Goal: Information Seeking & Learning: Check status

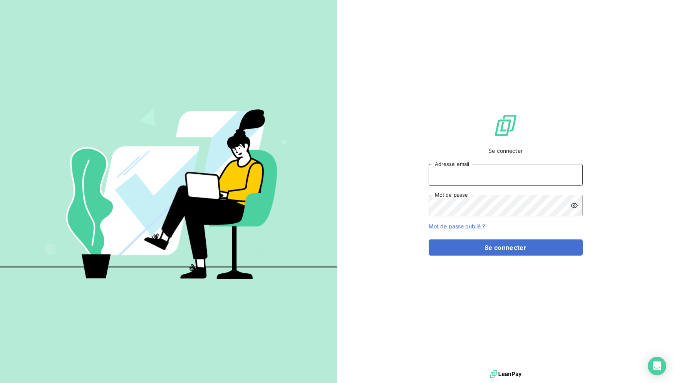
click at [489, 186] on input "Adresse email" at bounding box center [506, 175] width 154 height 22
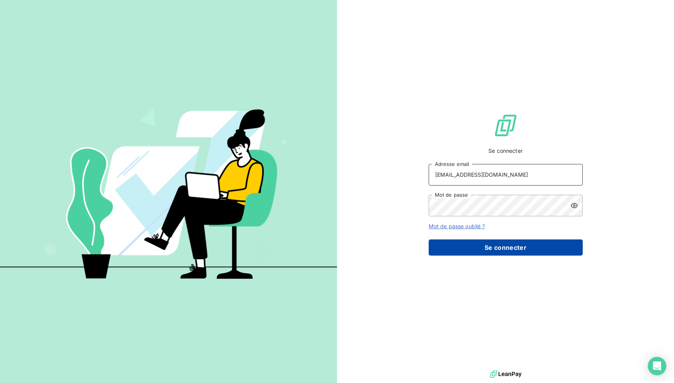
type input "[EMAIL_ADDRESS][DOMAIN_NAME]"
click at [474, 252] on button "Se connecter" at bounding box center [506, 248] width 154 height 16
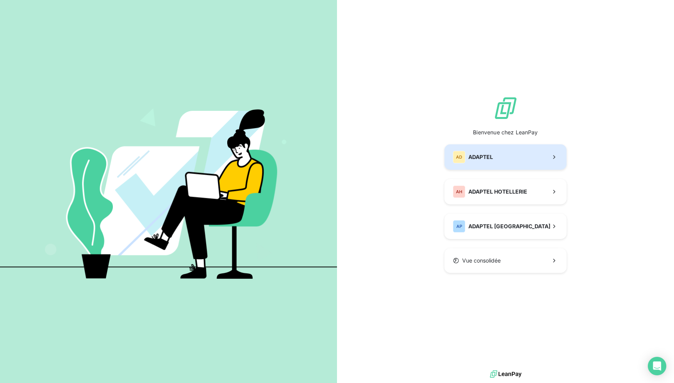
click at [495, 158] on button "AD ADAPTEL" at bounding box center [506, 156] width 122 height 25
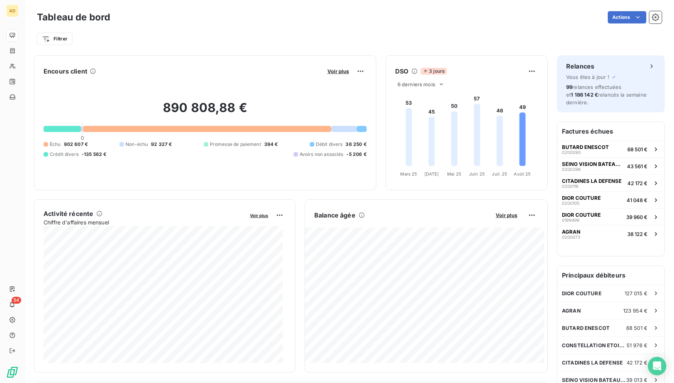
click at [195, 26] on div "Filtrer" at bounding box center [349, 35] width 625 height 21
click at [483, 117] on foreignobject at bounding box center [466, 135] width 160 height 92
click at [398, 118] on foreignobject at bounding box center [466, 135] width 160 height 92
click at [406, 110] on icon at bounding box center [409, 137] width 6 height 58
click at [284, 33] on div "Filtrer" at bounding box center [349, 39] width 625 height 15
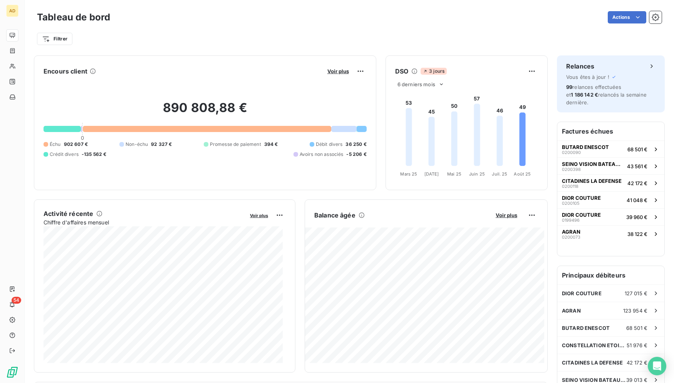
click at [284, 33] on div "Filtrer" at bounding box center [349, 39] width 625 height 15
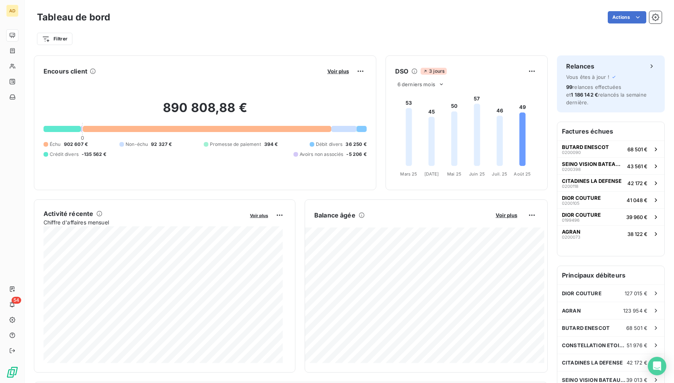
click at [284, 33] on div "Filtrer" at bounding box center [349, 39] width 625 height 15
click at [286, 38] on div "Filtrer" at bounding box center [349, 39] width 625 height 15
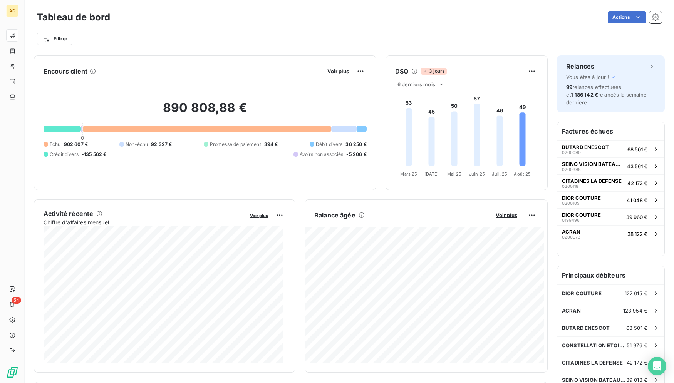
click at [286, 38] on div "Filtrer" at bounding box center [349, 39] width 625 height 15
click at [288, 27] on div "Filtrer" at bounding box center [349, 35] width 625 height 21
click at [288, 35] on div "Filtrer" at bounding box center [349, 39] width 625 height 15
click at [238, 37] on div "Filtrer" at bounding box center [349, 39] width 625 height 15
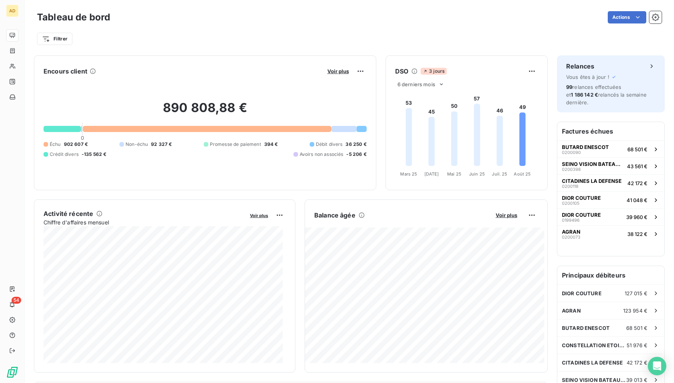
click at [430, 44] on div "Filtrer" at bounding box center [349, 39] width 625 height 15
click at [364, 29] on div "Filtrer" at bounding box center [349, 35] width 625 height 21
click at [364, 30] on div "Filtrer" at bounding box center [349, 35] width 625 height 21
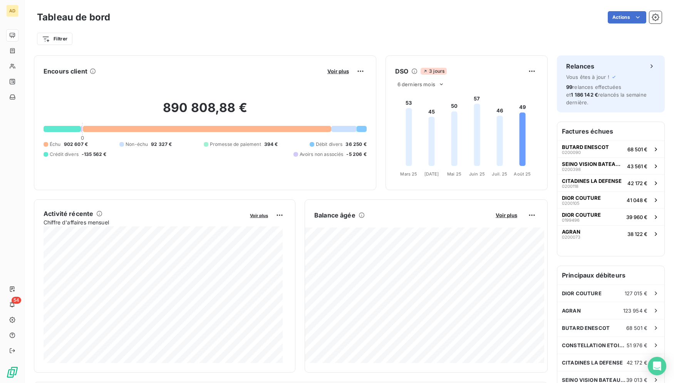
click at [364, 30] on div "Filtrer" at bounding box center [349, 35] width 625 height 21
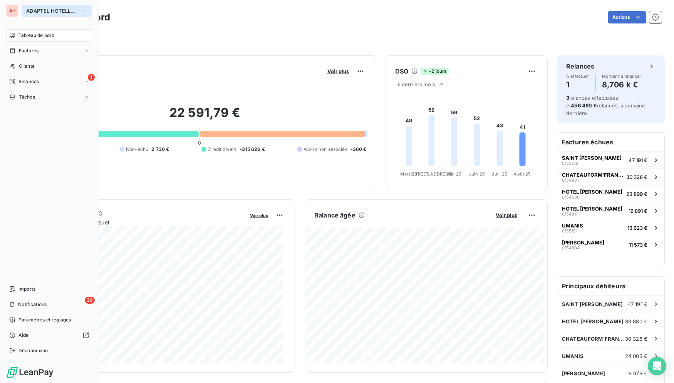
click at [42, 12] on span "ADAPTEL HOTELLERIE" at bounding box center [52, 11] width 52 height 6
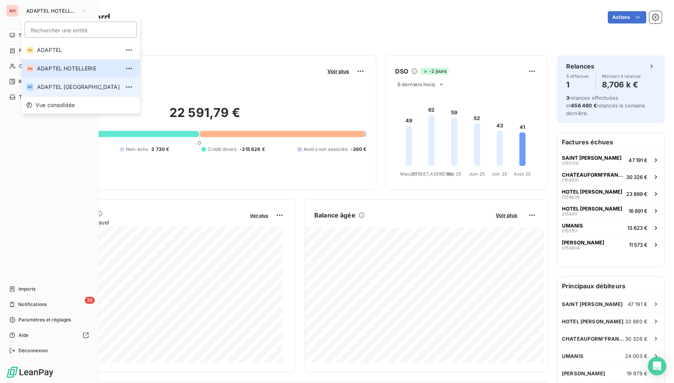
click at [70, 87] on span "ADAPTEL [GEOGRAPHIC_DATA]" at bounding box center [78, 87] width 83 height 8
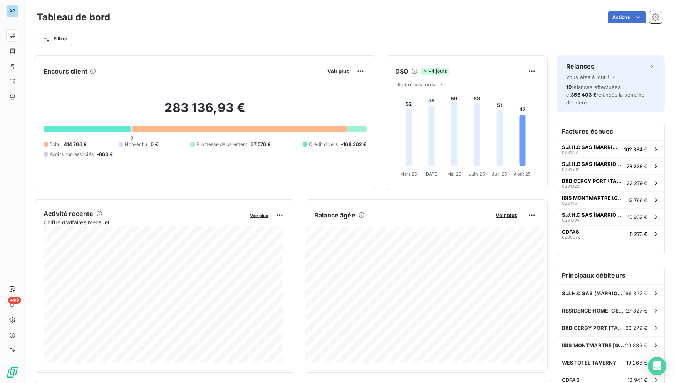
click at [127, 70] on div "Encours client Voir plus" at bounding box center [205, 71] width 323 height 12
click at [84, 50] on div "Tableau de bord Actions Filtrer" at bounding box center [350, 25] width 650 height 51
click at [90, 39] on div "Filtrer" at bounding box center [349, 39] width 625 height 15
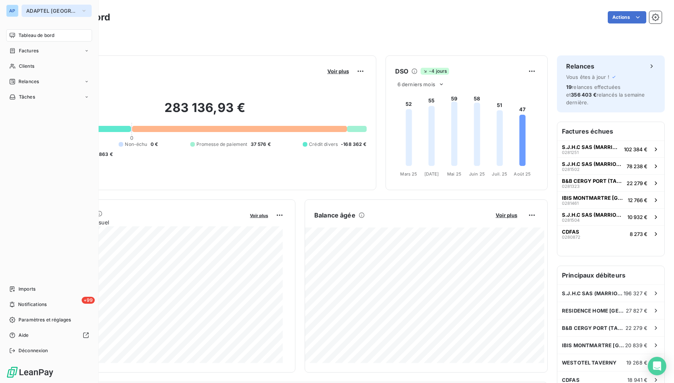
click at [32, 9] on span "ADAPTEL [GEOGRAPHIC_DATA]" at bounding box center [52, 11] width 52 height 6
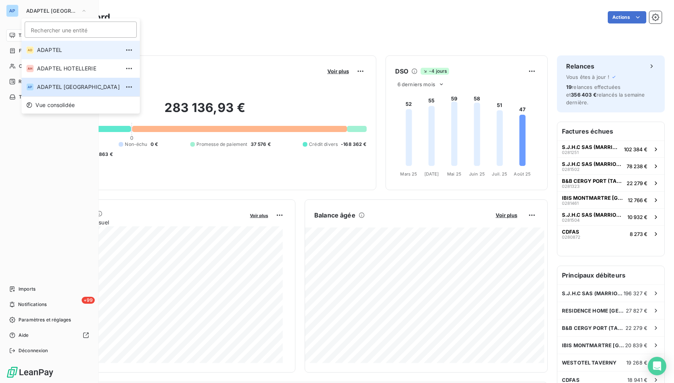
click at [44, 54] on span "ADAPTEL" at bounding box center [78, 50] width 83 height 8
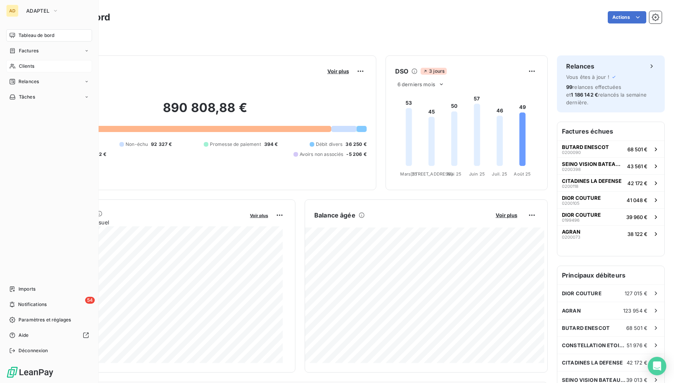
click at [20, 66] on span "Clients" at bounding box center [26, 66] width 15 height 7
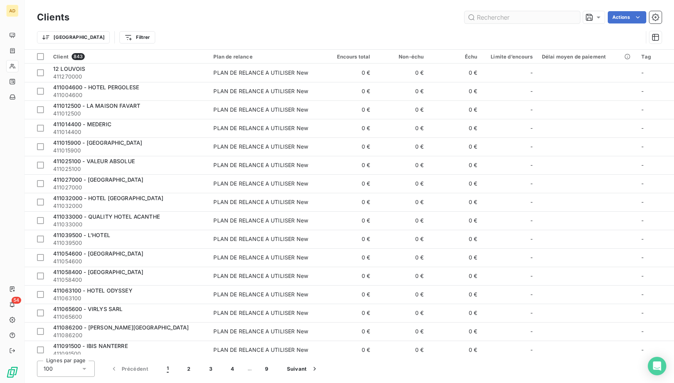
click at [535, 18] on input "text" at bounding box center [523, 17] width 116 height 12
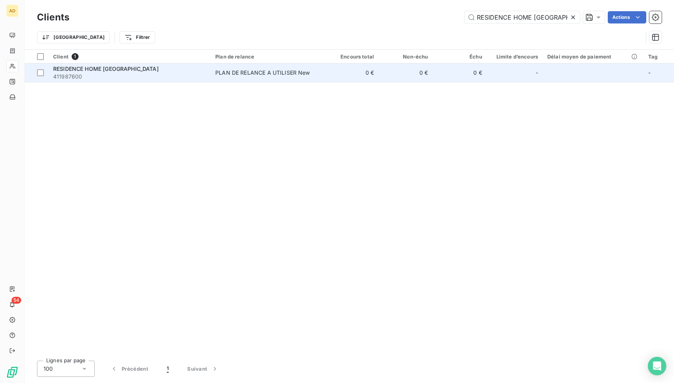
type input "RESIDENCE HOME [GEOGRAPHIC_DATA]"
click at [358, 75] on td "0 €" at bounding box center [352, 73] width 54 height 18
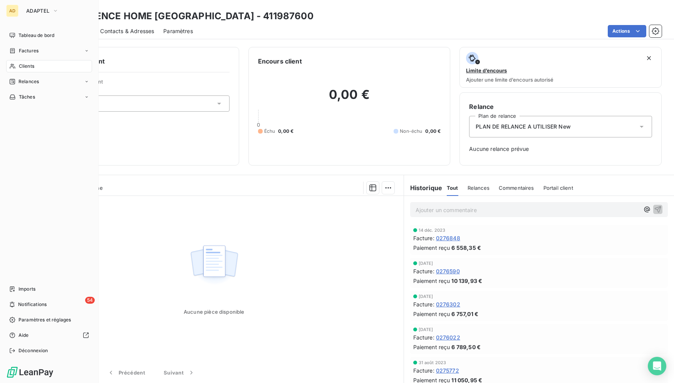
click at [18, 14] on div "AD ADAPTEL" at bounding box center [49, 11] width 86 height 12
click at [33, 8] on span "ADAPTEL" at bounding box center [37, 11] width 23 height 6
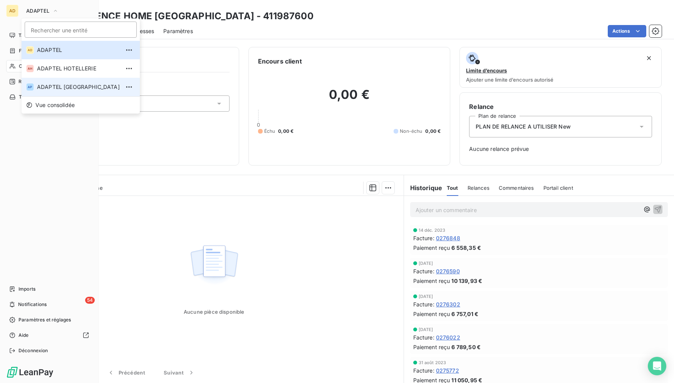
click at [57, 91] on span "ADAPTEL [GEOGRAPHIC_DATA]" at bounding box center [78, 87] width 83 height 8
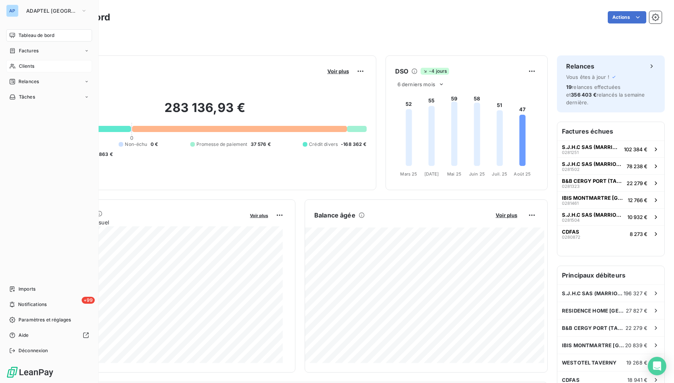
click at [16, 65] on div "Clients" at bounding box center [49, 66] width 86 height 12
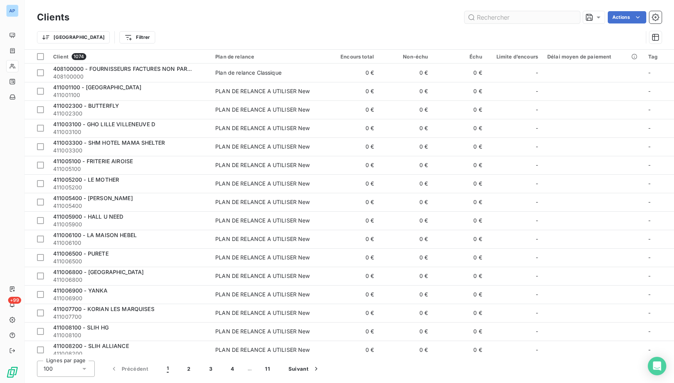
click at [500, 13] on input "text" at bounding box center [523, 17] width 116 height 12
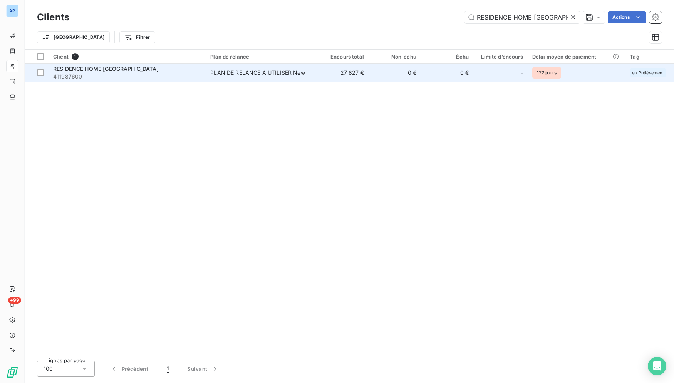
type input "RESIDENCE HOME [GEOGRAPHIC_DATA]"
click at [267, 77] on td "PLAN DE RELANCE A UTILISER New" at bounding box center [261, 73] width 111 height 18
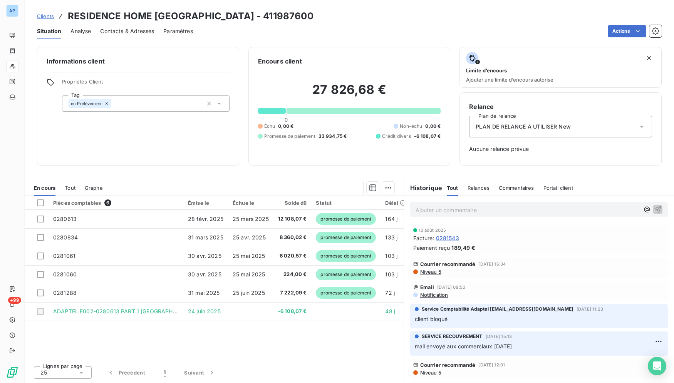
click at [576, 24] on div "Situation Analyse Contacts & Adresses Paramètres Actions" at bounding box center [350, 31] width 650 height 16
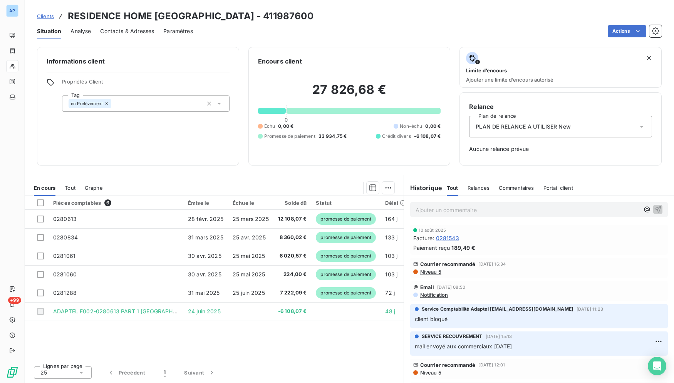
click at [576, 24] on div "Situation Analyse Contacts & Adresses Paramètres Actions" at bounding box center [350, 31] width 650 height 16
click at [291, 163] on div "Encours client 27 826,68 € 0 Échu 0,00 € Non-échu 0,00 € Promesse de paiement 3…" at bounding box center [350, 106] width 202 height 119
click at [314, 7] on div "Clients RESIDENCE HOME PARIS - 411987600 Situation Analyse Contacts & Adresses …" at bounding box center [350, 19] width 650 height 39
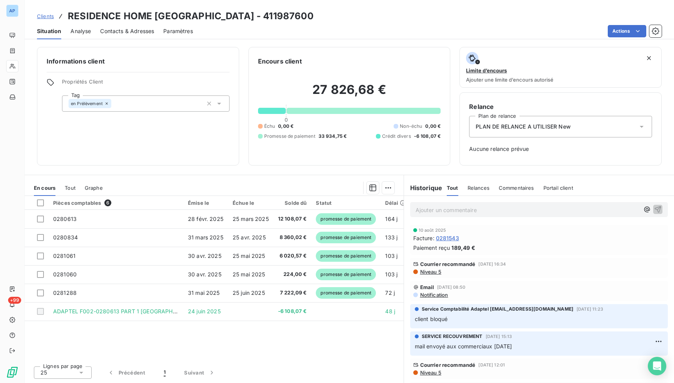
click at [393, 23] on div "Situation Analyse Contacts & Adresses Paramètres Actions" at bounding box center [350, 31] width 650 height 16
click at [394, 22] on div "Clients RESIDENCE HOME PARIS - 411987600" at bounding box center [350, 16] width 650 height 14
click at [394, 21] on div "Clients RESIDENCE HOME PARIS - 411987600" at bounding box center [350, 16] width 650 height 14
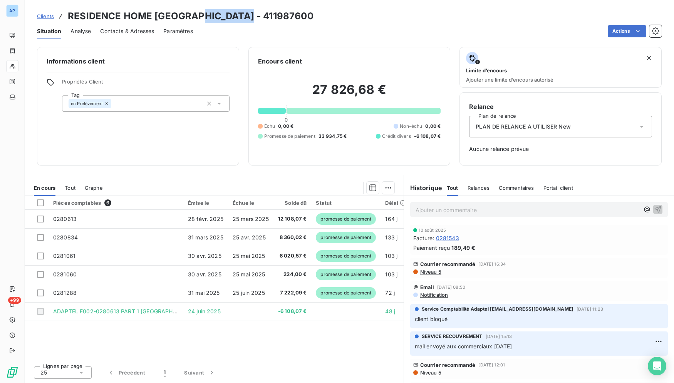
click at [394, 21] on div "Clients RESIDENCE HOME PARIS - 411987600" at bounding box center [350, 16] width 650 height 14
click at [394, 8] on div "Clients RESIDENCE HOME PARIS - 411987600 Situation Analyse Contacts & Adresses …" at bounding box center [350, 19] width 650 height 39
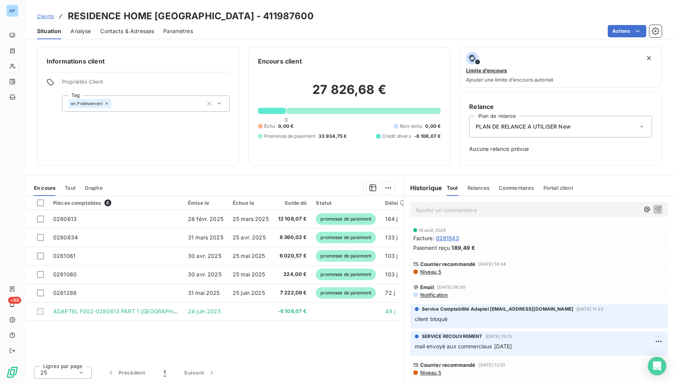
click at [394, 8] on div "Clients RESIDENCE HOME PARIS - 411987600 Situation Analyse Contacts & Adresses …" at bounding box center [350, 19] width 650 height 39
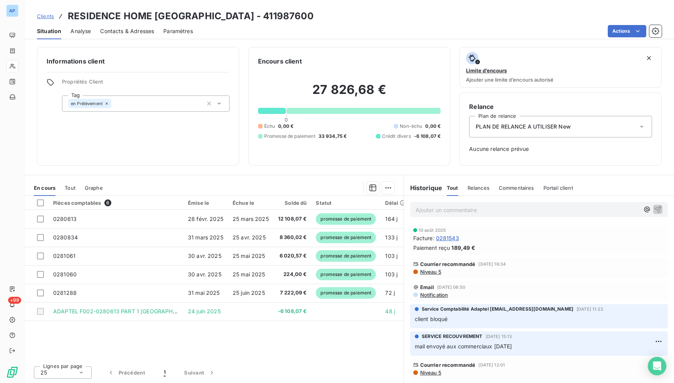
click at [394, 8] on div "Clients RESIDENCE HOME PARIS - 411987600 Situation Analyse Contacts & Adresses …" at bounding box center [350, 19] width 650 height 39
click at [608, 11] on div "Clients RESIDENCE HOME PARIS - 411987600" at bounding box center [350, 16] width 650 height 14
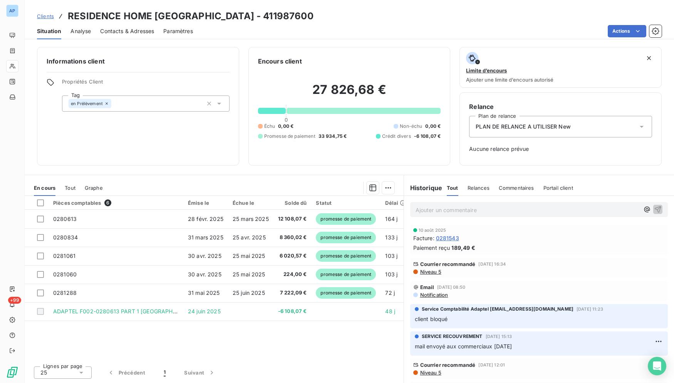
click at [490, 9] on div "Clients RESIDENCE HOME PARIS - 411987600" at bounding box center [350, 16] width 650 height 14
click at [489, 9] on div "Clients RESIDENCE HOME PARIS - 411987600" at bounding box center [350, 16] width 650 height 14
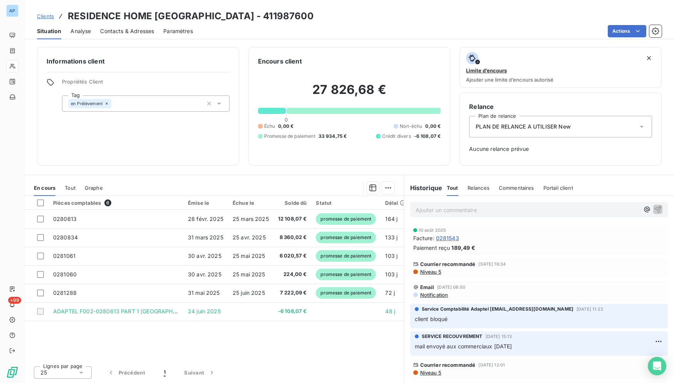
click at [489, 9] on div "Clients RESIDENCE HOME PARIS - 411987600" at bounding box center [350, 16] width 650 height 14
click at [489, 10] on div "Clients RESIDENCE HOME PARIS - 411987600" at bounding box center [350, 16] width 650 height 14
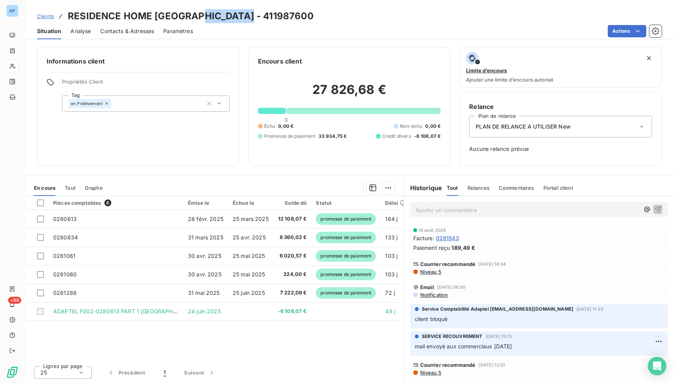
click at [489, 10] on div "Clients RESIDENCE HOME PARIS - 411987600" at bounding box center [350, 16] width 650 height 14
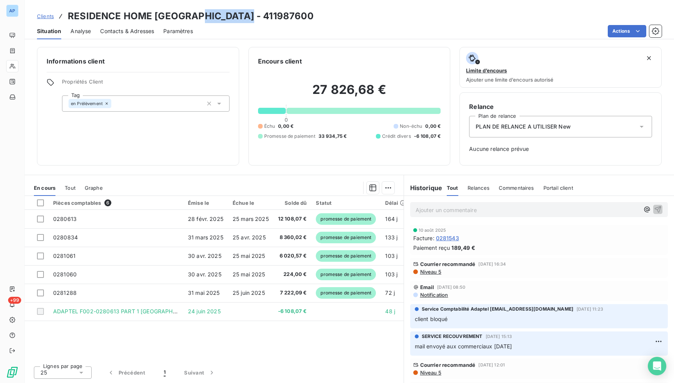
click at [489, 10] on div "Clients RESIDENCE HOME PARIS - 411987600" at bounding box center [350, 16] width 650 height 14
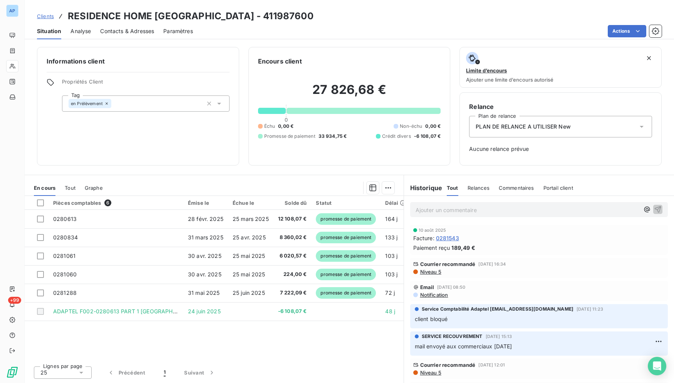
click at [489, 10] on div "Clients RESIDENCE HOME PARIS - 411987600" at bounding box center [350, 16] width 650 height 14
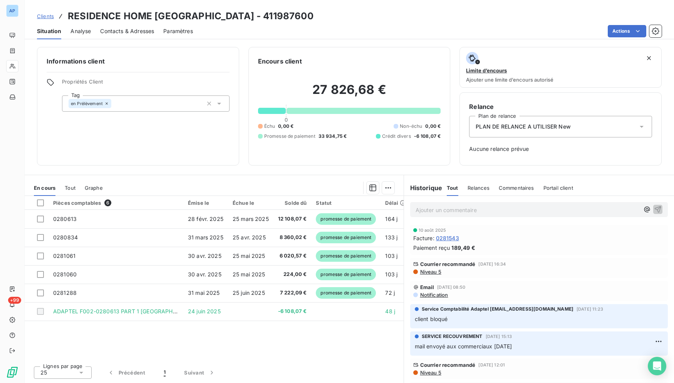
click at [525, 22] on div "Clients RESIDENCE HOME PARIS - 411987600" at bounding box center [350, 16] width 650 height 14
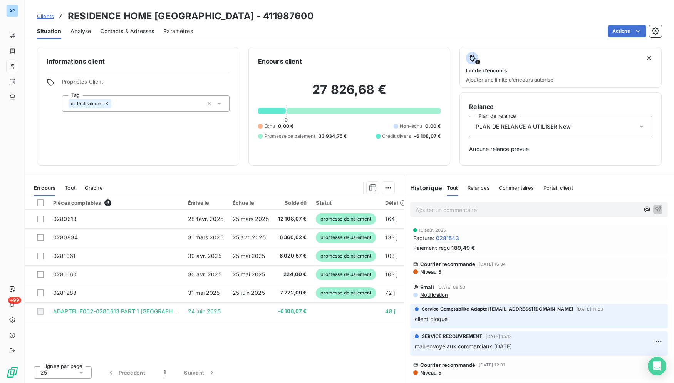
click at [531, 13] on div "Clients RESIDENCE HOME PARIS - 411987600" at bounding box center [350, 16] width 650 height 14
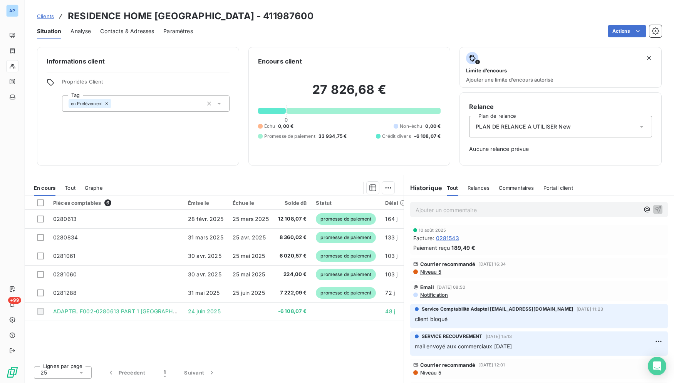
click at [473, 24] on div "Situation Analyse Contacts & Adresses Paramètres Actions" at bounding box center [350, 31] width 650 height 16
click at [318, 18] on div "Clients RESIDENCE HOME PARIS - 411987600" at bounding box center [350, 16] width 650 height 14
click at [318, 19] on div "Clients RESIDENCE HOME PARIS - 411987600" at bounding box center [350, 16] width 650 height 14
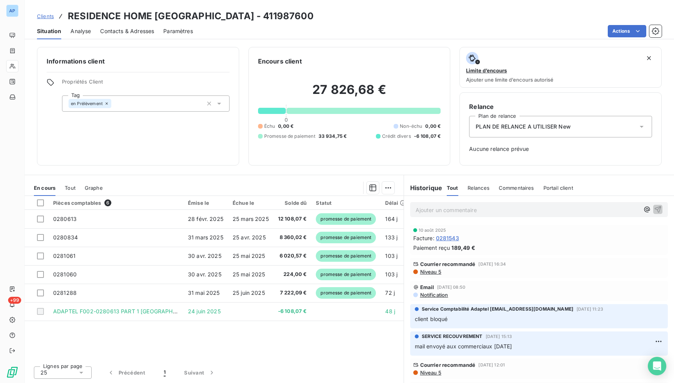
click at [262, 11] on div "Clients RESIDENCE HOME PARIS - 411987600" at bounding box center [350, 16] width 650 height 14
click at [260, 32] on div "Actions" at bounding box center [432, 31] width 460 height 12
drag, startPoint x: 256, startPoint y: 20, endPoint x: 256, endPoint y: 14, distance: 5.4
click at [256, 15] on div "Clients RESIDENCE HOME PARIS - 411987600" at bounding box center [350, 16] width 650 height 14
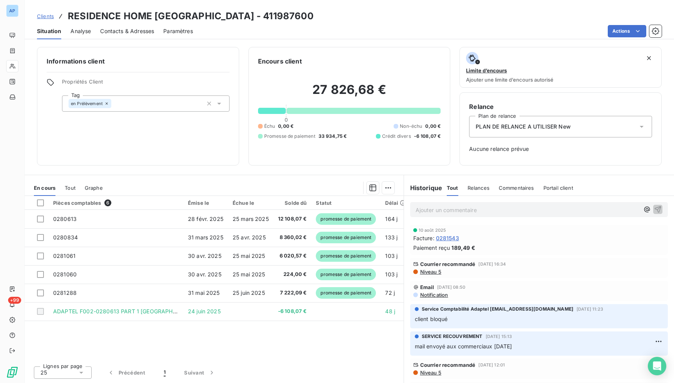
click at [256, 14] on div "Clients RESIDENCE HOME PARIS - 411987600" at bounding box center [350, 16] width 650 height 14
click at [258, 1] on div "Clients RESIDENCE HOME PARIS - 411987600 Situation Analyse Contacts & Adresses …" at bounding box center [350, 19] width 650 height 39
click at [363, 12] on div "Clients RESIDENCE HOME PARIS - 411987600" at bounding box center [350, 16] width 650 height 14
click at [460, 27] on div "Actions" at bounding box center [432, 31] width 460 height 12
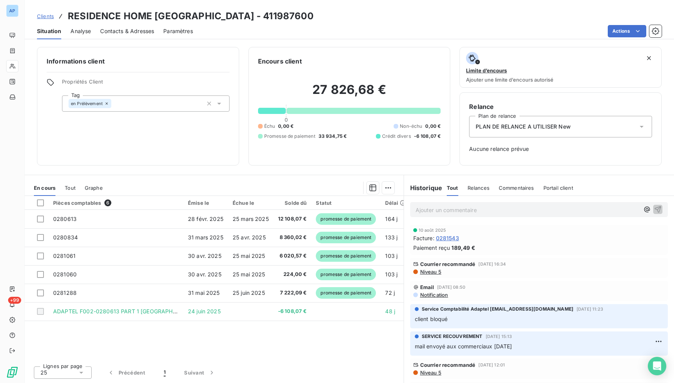
click at [460, 27] on div "Actions" at bounding box center [432, 31] width 460 height 12
click at [471, 21] on div "Clients RESIDENCE HOME PARIS - 411987600" at bounding box center [350, 16] width 650 height 14
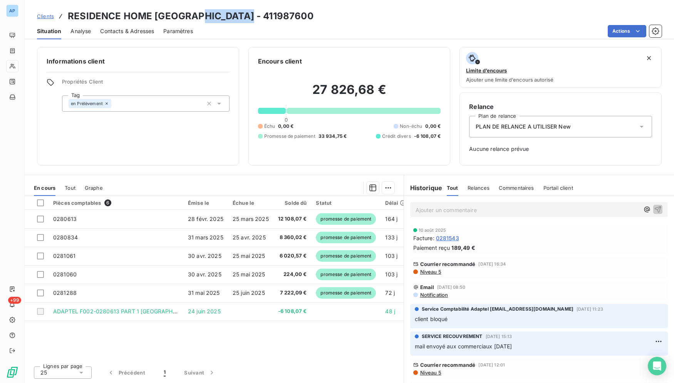
click at [471, 21] on div "Clients RESIDENCE HOME PARIS - 411987600" at bounding box center [350, 16] width 650 height 14
click at [472, 21] on div "Clients RESIDENCE HOME PARIS - 411987600" at bounding box center [350, 16] width 650 height 14
click at [256, 16] on div "Clients RESIDENCE HOME PARIS - 411987600" at bounding box center [350, 16] width 650 height 14
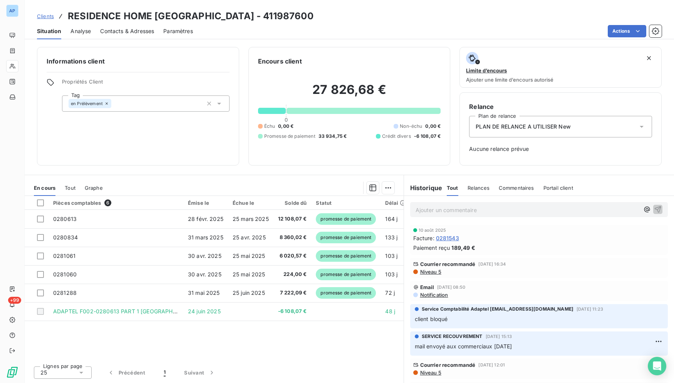
click at [427, 10] on div "Clients RESIDENCE HOME PARIS - 411987600" at bounding box center [350, 16] width 650 height 14
click at [426, 10] on div "Clients RESIDENCE HOME PARIS - 411987600" at bounding box center [350, 16] width 650 height 14
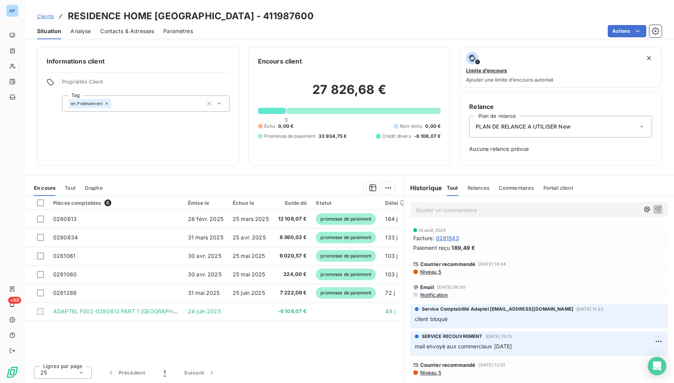
click at [426, 10] on div "Clients RESIDENCE HOME PARIS - 411987600" at bounding box center [350, 16] width 650 height 14
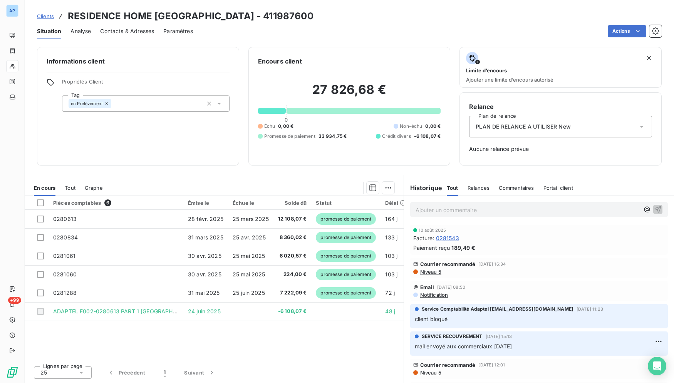
click at [426, 10] on div "Clients RESIDENCE HOME PARIS - 411987600" at bounding box center [350, 16] width 650 height 14
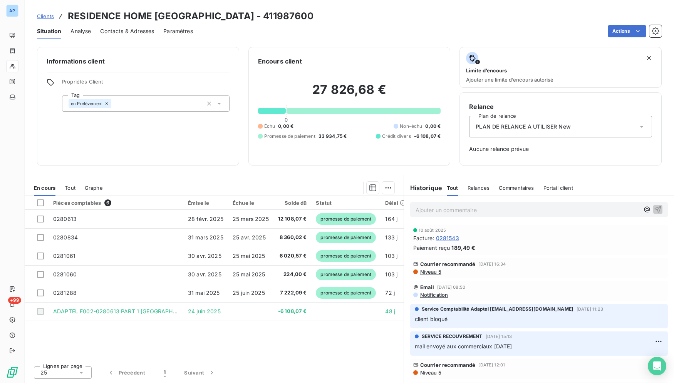
click at [426, 10] on div "Clients RESIDENCE HOME PARIS - 411987600" at bounding box center [350, 16] width 650 height 14
click at [350, 21] on div "Clients RESIDENCE HOME PARIS - 411987600" at bounding box center [350, 16] width 650 height 14
click at [327, 30] on div "Actions" at bounding box center [432, 31] width 460 height 12
click at [286, 23] on div "Clients RESIDENCE HOME PARIS - 411987600" at bounding box center [350, 16] width 650 height 14
click at [304, 21] on div "Clients RESIDENCE HOME PARIS - 411987600" at bounding box center [350, 16] width 650 height 14
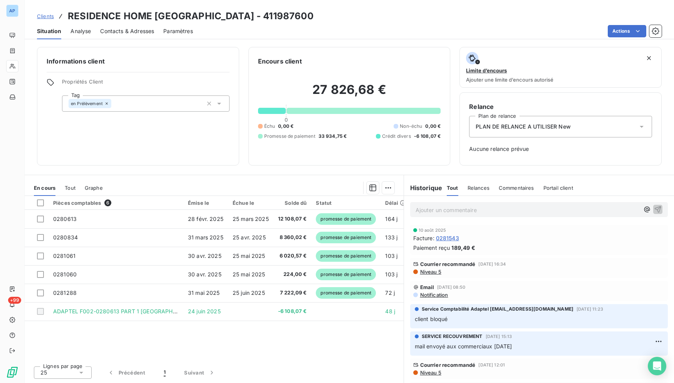
click at [312, 21] on div "Clients RESIDENCE HOME PARIS - 411987600" at bounding box center [350, 16] width 650 height 14
click at [299, 22] on div "Clients RESIDENCE HOME PARIS - 411987600" at bounding box center [350, 16] width 650 height 14
click at [297, 22] on div "Clients RESIDENCE HOME PARIS - 411987600" at bounding box center [350, 16] width 650 height 14
click at [270, 13] on div "Clients RESIDENCE HOME PARIS - 411987600" at bounding box center [350, 16] width 650 height 14
click at [322, 29] on div "Actions" at bounding box center [432, 31] width 460 height 12
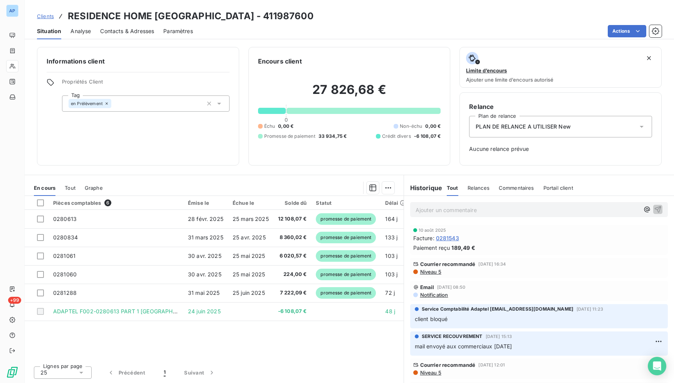
click at [289, 7] on div "Clients RESIDENCE HOME PARIS - 411987600 Situation Analyse Contacts & Adresses …" at bounding box center [350, 19] width 650 height 39
click at [314, 17] on div "Clients RESIDENCE HOME PARIS - 411987600" at bounding box center [350, 16] width 650 height 14
click at [310, 20] on div "Clients RESIDENCE HOME PARIS - 411987600" at bounding box center [350, 16] width 650 height 14
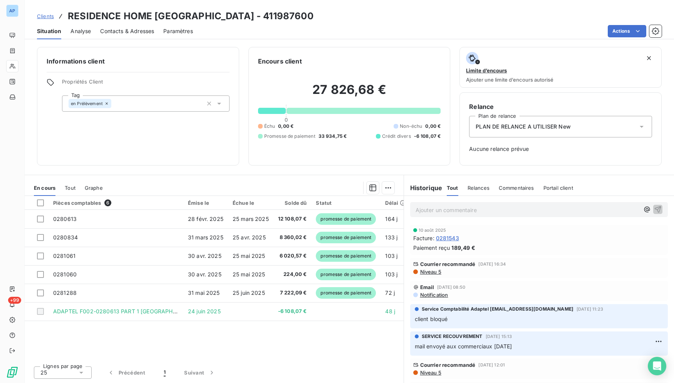
click at [310, 20] on div "Clients RESIDENCE HOME PARIS - 411987600" at bounding box center [350, 16] width 650 height 14
click at [294, 25] on div "Actions" at bounding box center [432, 31] width 460 height 12
click at [295, 21] on div "Clients RESIDENCE HOME PARIS - 411987600" at bounding box center [350, 16] width 650 height 14
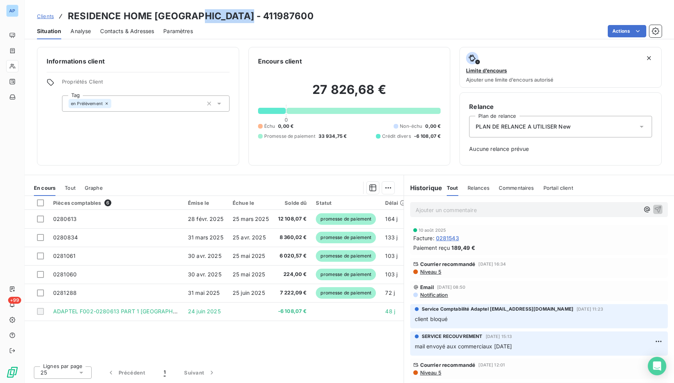
click at [295, 21] on div "Clients RESIDENCE HOME PARIS - 411987600" at bounding box center [350, 16] width 650 height 14
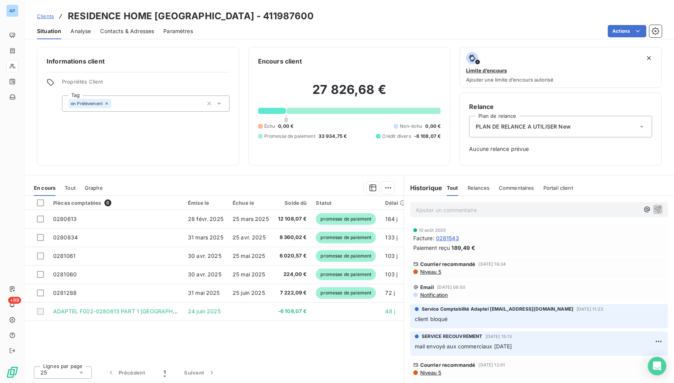
click at [314, 18] on div "Clients RESIDENCE HOME PARIS - 411987600" at bounding box center [350, 16] width 650 height 14
click at [318, 5] on div "Clients RESIDENCE HOME PARIS - 411987600 Situation Analyse Contacts & Adresses …" at bounding box center [350, 19] width 650 height 39
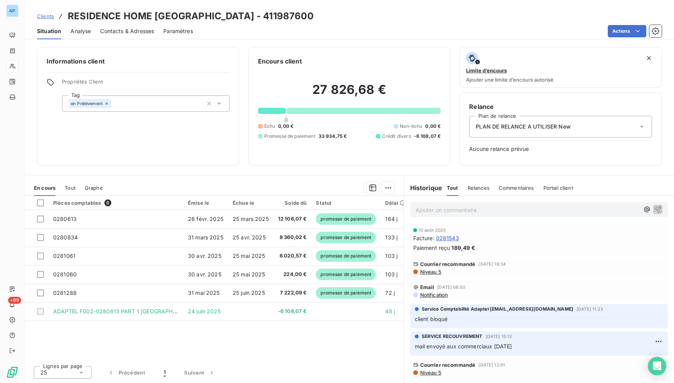
click at [405, 48] on div "Encours client 27 826,68 € 0 Échu 0,00 € Non-échu 0,00 € Promesse de paiement 3…" at bounding box center [350, 106] width 202 height 119
click at [405, 47] on div "Encours client 27 826,68 € 0 Échu 0,00 € Non-échu 0,00 € Promesse de paiement 3…" at bounding box center [350, 106] width 202 height 119
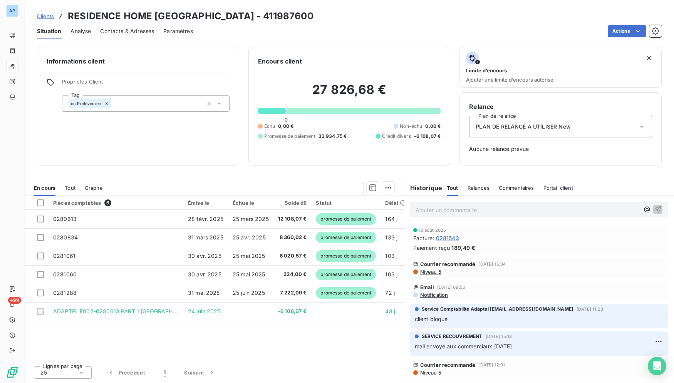
click at [405, 47] on div "Encours client 27 826,68 € 0 Échu 0,00 € Non-échu 0,00 € Promesse de paiement 3…" at bounding box center [350, 106] width 202 height 119
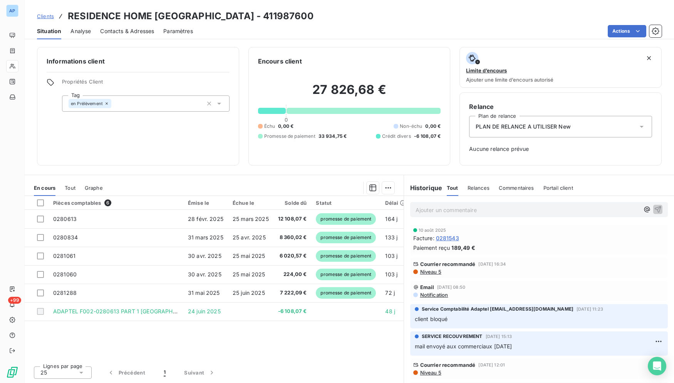
click at [405, 47] on div "Encours client 27 826,68 € 0 Échu 0,00 € Non-échu 0,00 € Promesse de paiement 3…" at bounding box center [350, 106] width 202 height 119
click at [406, 39] on div "Situation Analyse Contacts & Adresses Paramètres Actions" at bounding box center [350, 31] width 650 height 16
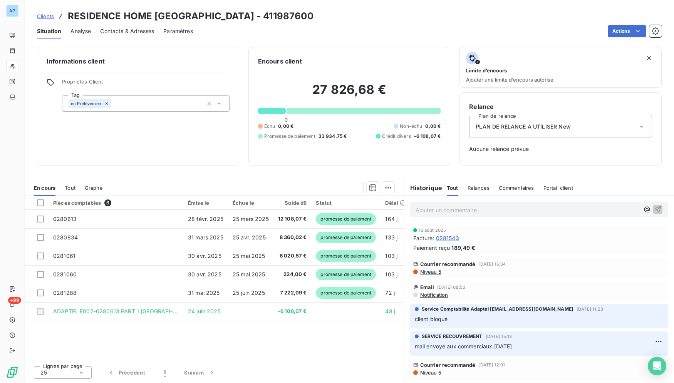
click at [406, 39] on div "Situation Analyse Contacts & Adresses Paramètres Actions" at bounding box center [350, 31] width 650 height 16
click at [376, 30] on div "Actions" at bounding box center [432, 31] width 460 height 12
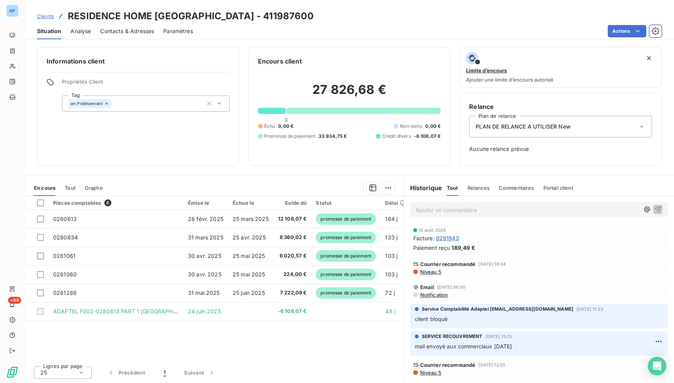
click at [363, 29] on div "Actions" at bounding box center [432, 31] width 460 height 12
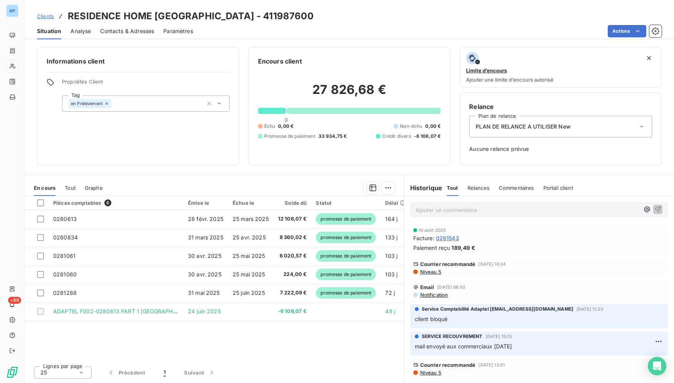
click at [363, 29] on div "Actions" at bounding box center [432, 31] width 460 height 12
click at [336, 29] on div "Actions" at bounding box center [432, 31] width 460 height 12
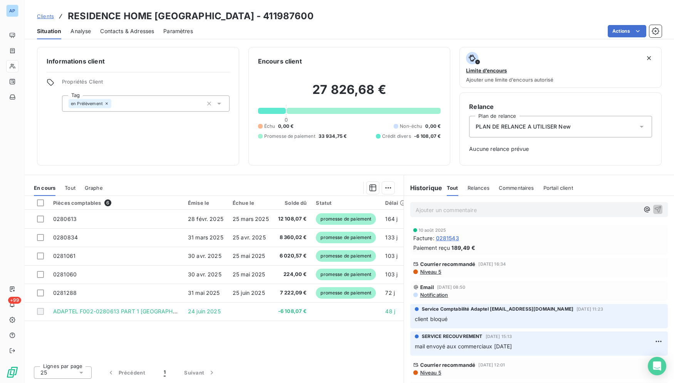
click at [336, 29] on div "Actions" at bounding box center [432, 31] width 460 height 12
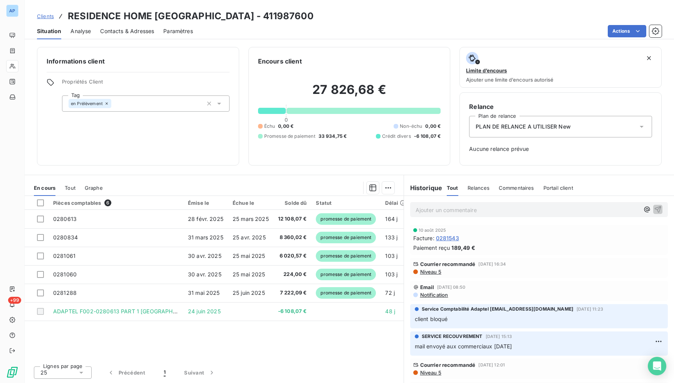
click at [336, 29] on div "Actions" at bounding box center [432, 31] width 460 height 12
click at [334, 29] on div "Actions" at bounding box center [432, 31] width 460 height 12
click at [320, 15] on div "Clients RESIDENCE HOME PARIS - 411987600" at bounding box center [350, 16] width 650 height 14
click at [319, 25] on div "Situation Analyse Contacts & Adresses Paramètres Actions" at bounding box center [350, 31] width 650 height 16
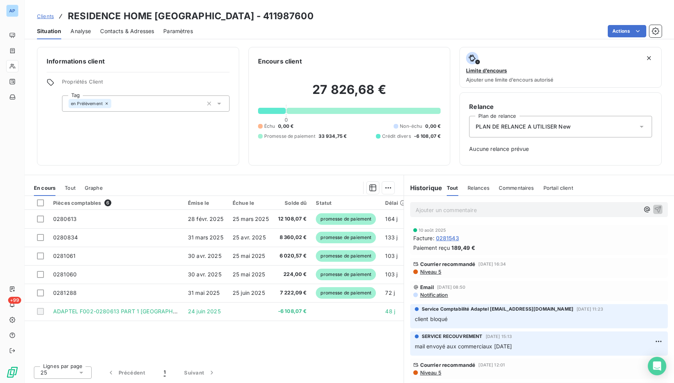
click at [306, 20] on div "Clients RESIDENCE HOME PARIS - 411987600" at bounding box center [350, 16] width 650 height 14
click at [331, 26] on div "Actions" at bounding box center [432, 31] width 460 height 12
click at [261, 20] on div "Clients RESIDENCE HOME PARIS - 411987600" at bounding box center [350, 16] width 650 height 14
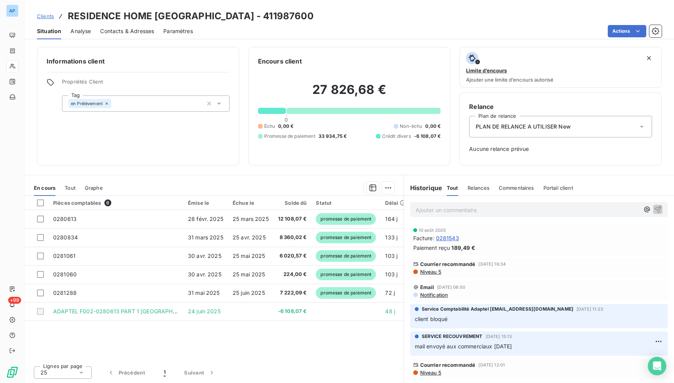
click at [476, 5] on div "Clients RESIDENCE HOME PARIS - 411987600 Situation Analyse Contacts & Adresses …" at bounding box center [350, 19] width 650 height 39
click at [314, 28] on div "Actions" at bounding box center [432, 31] width 460 height 12
click at [385, 23] on div "Clients RESIDENCE HOME PARIS - 411987600" at bounding box center [350, 16] width 650 height 14
click at [385, 24] on div "Situation Analyse Contacts & Adresses Paramètres Actions" at bounding box center [350, 31] width 650 height 16
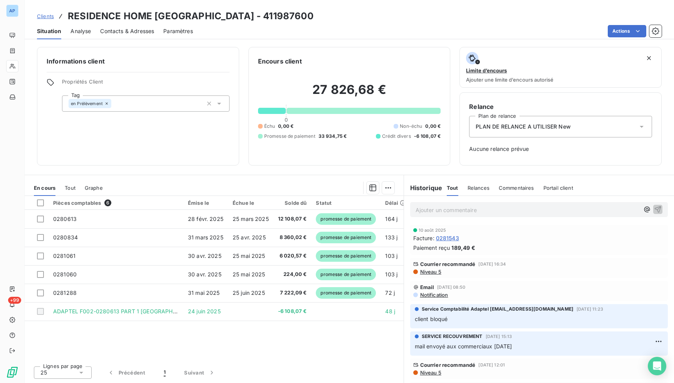
click at [385, 24] on div "Situation Analyse Contacts & Adresses Paramètres Actions" at bounding box center [350, 31] width 650 height 16
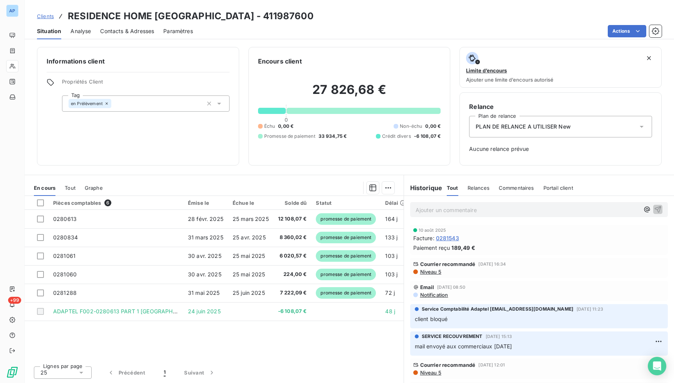
click at [385, 24] on div "Situation Analyse Contacts & Adresses Paramètres Actions" at bounding box center [350, 31] width 650 height 16
click at [384, 25] on div "Actions" at bounding box center [432, 31] width 460 height 12
click at [262, 13] on div "Clients RESIDENCE HOME PARIS - 411987600" at bounding box center [350, 16] width 650 height 14
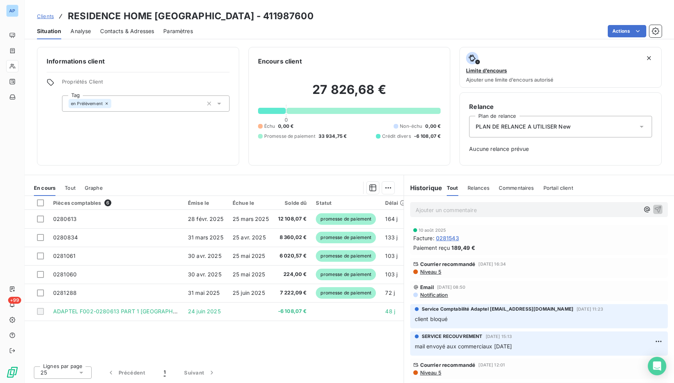
click at [263, 13] on div "Clients RESIDENCE HOME PARIS - 411987600" at bounding box center [350, 16] width 650 height 14
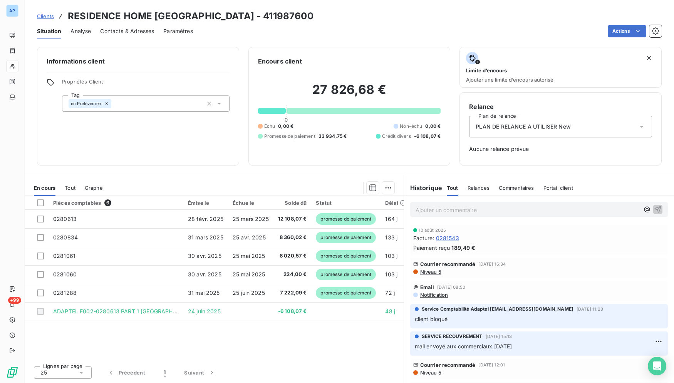
click at [263, 13] on div "Clients RESIDENCE HOME PARIS - 411987600" at bounding box center [350, 16] width 650 height 14
click at [299, 22] on div "Clients RESIDENCE HOME PARIS - 411987600" at bounding box center [350, 16] width 650 height 14
click at [348, 20] on div "Clients RESIDENCE HOME PARIS - 411987600" at bounding box center [350, 16] width 650 height 14
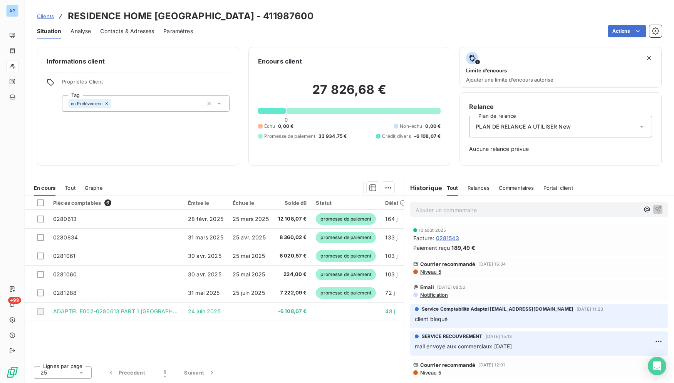
click at [350, 14] on div "Clients RESIDENCE HOME PARIS - 411987600" at bounding box center [350, 16] width 650 height 14
click at [311, 20] on div "Clients RESIDENCE HOME PARIS - 411987600" at bounding box center [350, 16] width 650 height 14
click at [640, 14] on div "Clients RESIDENCE HOME PARIS - 411987600" at bounding box center [350, 16] width 650 height 14
click at [297, 23] on div "Situation Analyse Contacts & Adresses Paramètres Actions" at bounding box center [350, 31] width 650 height 16
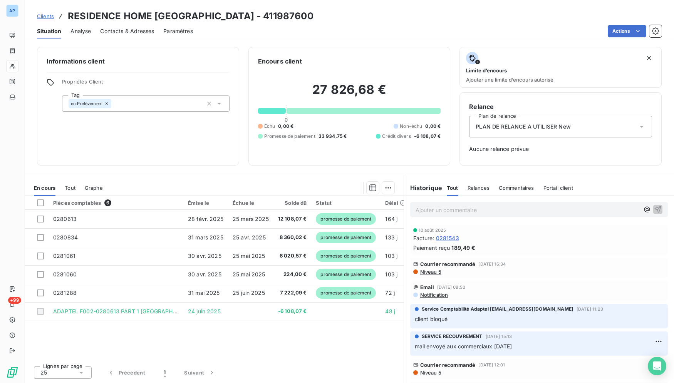
click at [296, 17] on div "Clients RESIDENCE HOME PARIS - 411987600" at bounding box center [350, 16] width 650 height 14
click at [296, 11] on div "Clients RESIDENCE HOME PARIS - 411987600" at bounding box center [350, 16] width 650 height 14
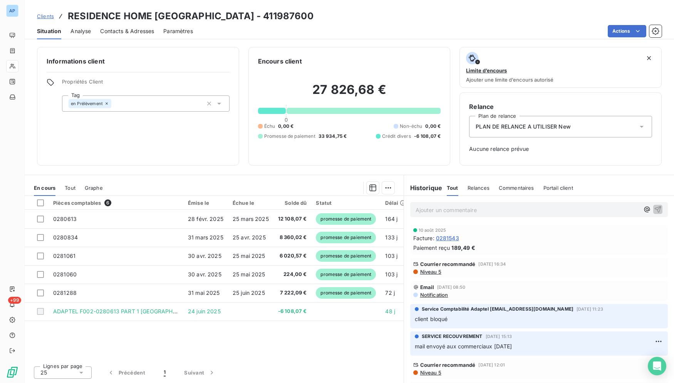
click at [296, 11] on div "Clients RESIDENCE HOME PARIS - 411987600" at bounding box center [350, 16] width 650 height 14
click at [409, 23] on div "Situation Analyse Contacts & Adresses Paramètres Actions" at bounding box center [350, 31] width 650 height 16
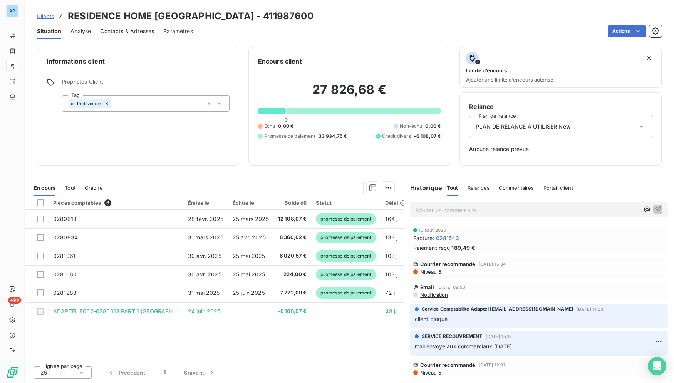
click at [309, 0] on div "Clients RESIDENCE HOME PARIS - 411987600 Situation Analyse Contacts & Adresses …" at bounding box center [350, 19] width 650 height 39
click at [334, 11] on div "Clients RESIDENCE HOME PARIS - 411987600" at bounding box center [350, 16] width 650 height 14
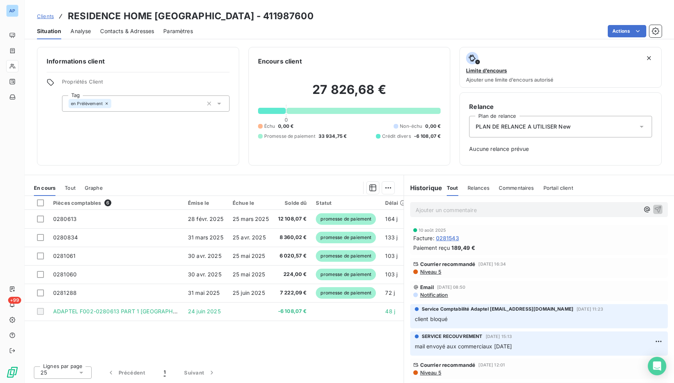
click at [287, 34] on div "Actions" at bounding box center [432, 31] width 460 height 12
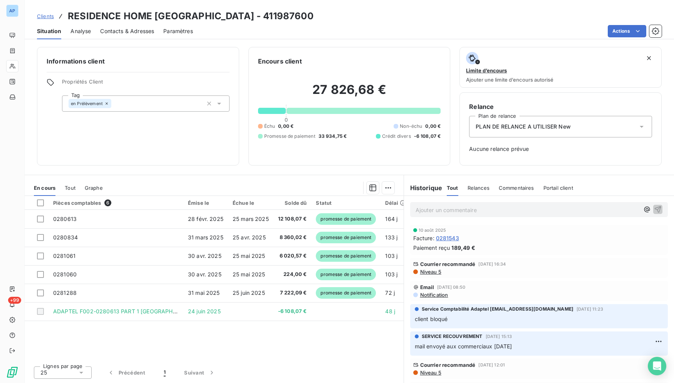
click at [287, 34] on div "Actions" at bounding box center [432, 31] width 460 height 12
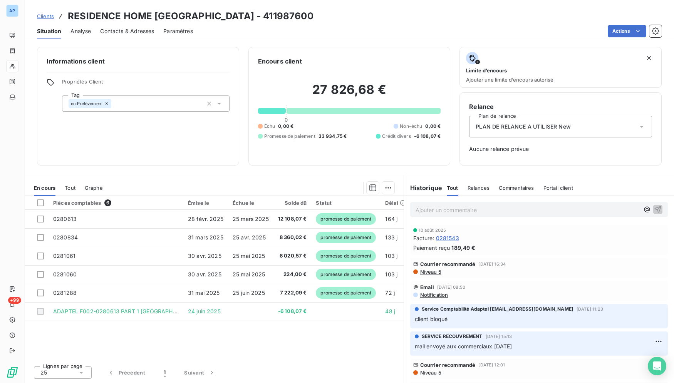
click at [287, 34] on div "Actions" at bounding box center [432, 31] width 460 height 12
click at [345, 13] on div "Clients RESIDENCE HOME PARIS - 411987600" at bounding box center [350, 16] width 650 height 14
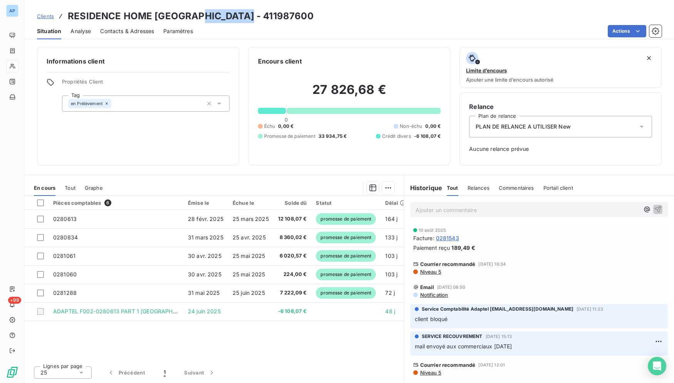
click at [345, 13] on div "Clients RESIDENCE HOME PARIS - 411987600" at bounding box center [350, 16] width 650 height 14
click at [388, 25] on div "Actions" at bounding box center [432, 31] width 460 height 12
click at [276, 23] on div "Situation Analyse Contacts & Adresses Paramètres Actions" at bounding box center [350, 31] width 650 height 16
click at [361, 17] on div "Clients RESIDENCE HOME PARIS - 411987600" at bounding box center [350, 16] width 650 height 14
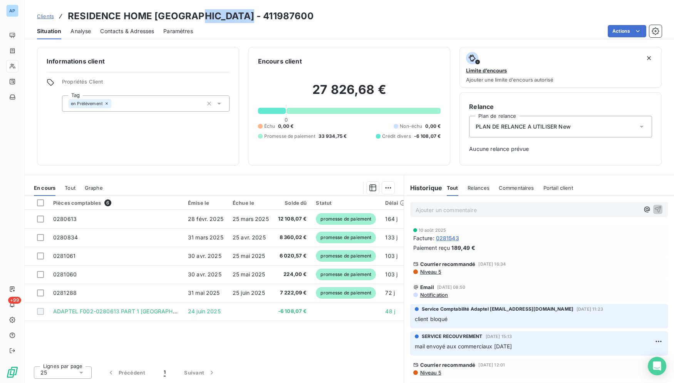
click at [361, 17] on div "Clients RESIDENCE HOME PARIS - 411987600" at bounding box center [350, 16] width 650 height 14
click at [408, 23] on div "Situation Analyse Contacts & Adresses Paramètres Actions" at bounding box center [350, 31] width 650 height 16
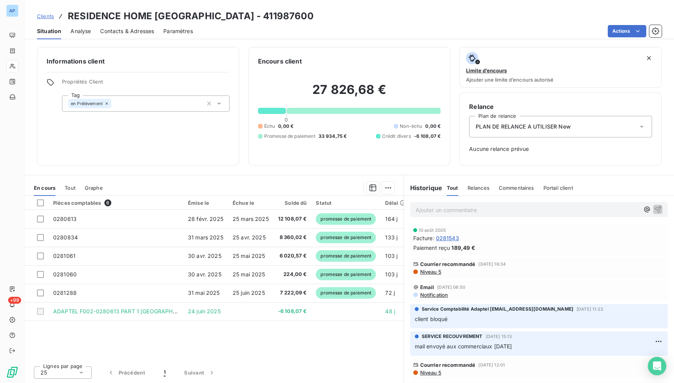
click at [419, 19] on div "Clients RESIDENCE HOME PARIS - 411987600" at bounding box center [350, 16] width 650 height 14
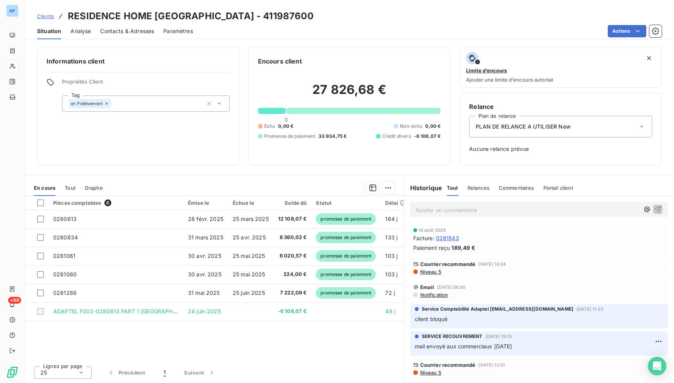
click at [419, 19] on div "Clients RESIDENCE HOME PARIS - 411987600" at bounding box center [350, 16] width 650 height 14
click at [268, 33] on div "Actions" at bounding box center [432, 31] width 460 height 12
click at [268, 32] on div "Actions" at bounding box center [432, 31] width 460 height 12
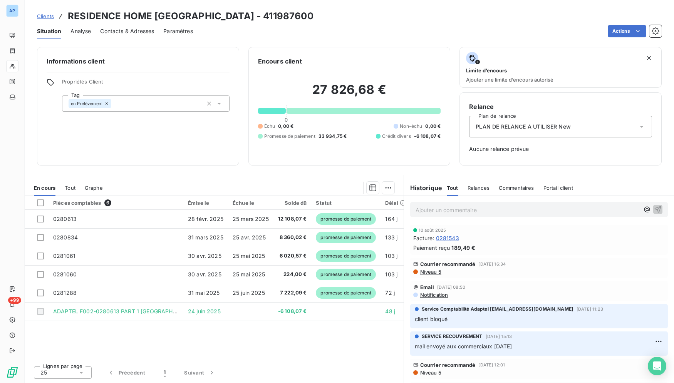
click at [268, 32] on div "Actions" at bounding box center [432, 31] width 460 height 12
click at [283, 4] on div "Clients RESIDENCE HOME PARIS - 411987600 Situation Analyse Contacts & Adresses …" at bounding box center [350, 19] width 650 height 39
click at [639, 15] on div "Clients RESIDENCE HOME PARIS - 411987600" at bounding box center [350, 16] width 650 height 14
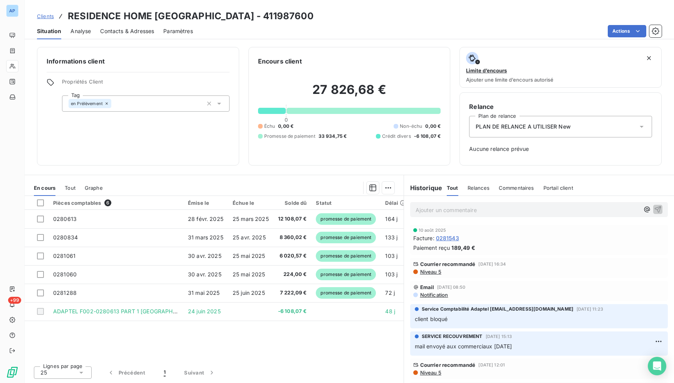
click at [264, 34] on div "Actions" at bounding box center [432, 31] width 460 height 12
click at [364, 14] on div "Clients RESIDENCE HOME PARIS - 411987600" at bounding box center [350, 16] width 650 height 14
click at [492, 21] on div "Clients RESIDENCE HOME PARIS - 411987600 Situation Analyse Contacts & Adresses …" at bounding box center [350, 19] width 650 height 39
click at [331, 21] on div "Clients RESIDENCE HOME PARIS - 411987600" at bounding box center [350, 16] width 650 height 14
click at [348, 35] on div "Actions" at bounding box center [432, 31] width 460 height 12
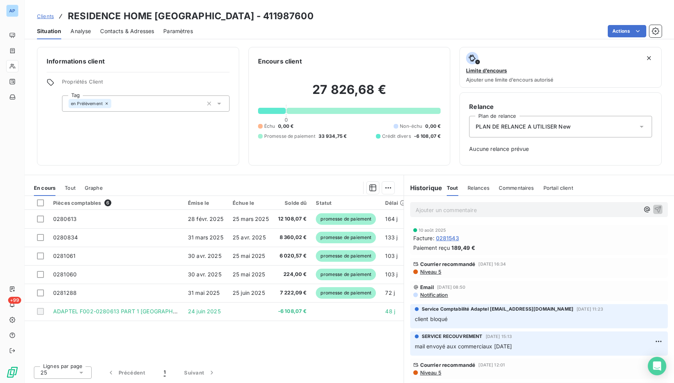
click at [319, 24] on div "Situation Analyse Contacts & Adresses Paramètres Actions" at bounding box center [350, 31] width 650 height 16
click at [447, 27] on div "Actions" at bounding box center [432, 31] width 460 height 12
click at [415, 17] on div "Clients RESIDENCE HOME PARIS - 411987600" at bounding box center [350, 16] width 650 height 14
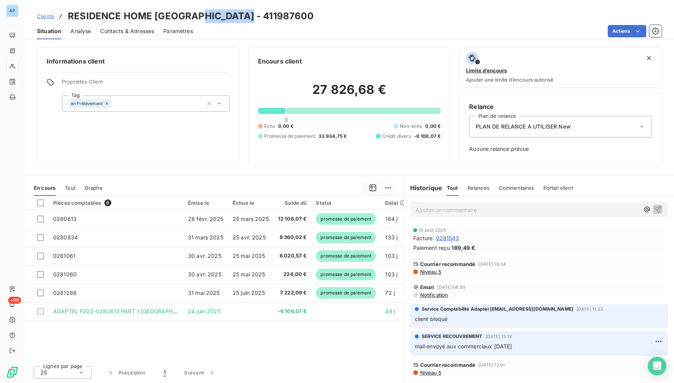
click at [415, 17] on div "Clients RESIDENCE HOME PARIS - 411987600" at bounding box center [350, 16] width 650 height 14
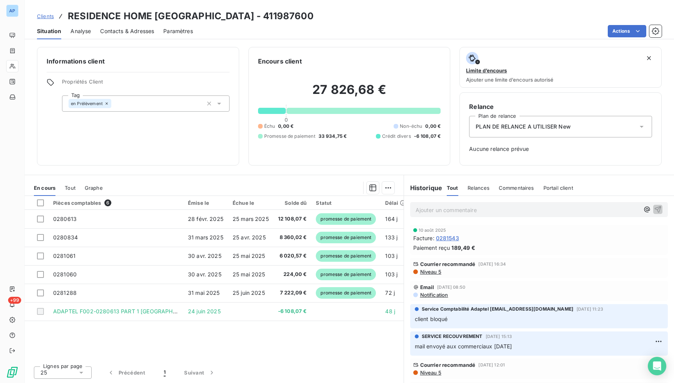
click at [415, 17] on div "Clients RESIDENCE HOME PARIS - 411987600" at bounding box center [350, 16] width 650 height 14
click at [590, 15] on div "Clients RESIDENCE HOME PARIS - 411987600" at bounding box center [350, 16] width 650 height 14
click at [562, 30] on div "Actions" at bounding box center [432, 31] width 460 height 12
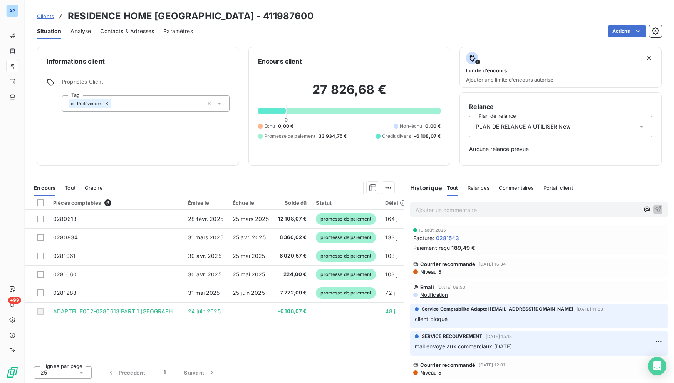
click at [562, 19] on div "Clients RESIDENCE HOME PARIS - 411987600" at bounding box center [350, 16] width 650 height 14
click at [382, 32] on div "Actions" at bounding box center [432, 31] width 460 height 12
click at [383, 18] on div "Clients RESIDENCE HOME PARIS - 411987600" at bounding box center [350, 16] width 650 height 14
click at [376, 13] on div "Clients RESIDENCE HOME PARIS - 411987600" at bounding box center [350, 16] width 650 height 14
click at [342, 14] on div "Clients RESIDENCE HOME PARIS - 411987600" at bounding box center [350, 16] width 650 height 14
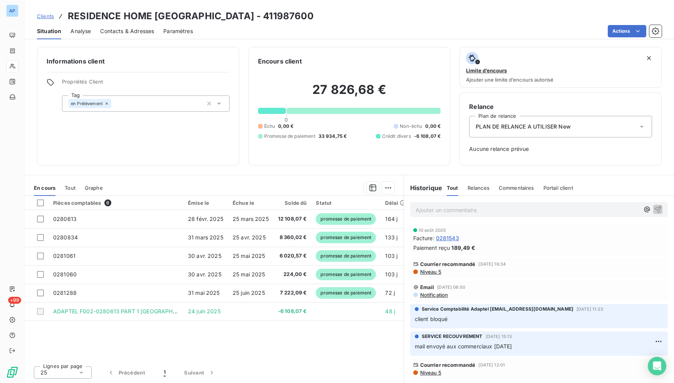
click at [342, 14] on div "Clients RESIDENCE HOME PARIS - 411987600" at bounding box center [350, 16] width 650 height 14
click at [310, 28] on div "Actions" at bounding box center [432, 31] width 460 height 12
click at [440, 27] on div "Actions" at bounding box center [432, 31] width 460 height 12
click at [327, 21] on div "Clients RESIDENCE HOME PARIS - 411987600" at bounding box center [350, 16] width 650 height 14
click at [477, 22] on div "Clients RESIDENCE HOME PARIS - 411987600" at bounding box center [350, 16] width 650 height 14
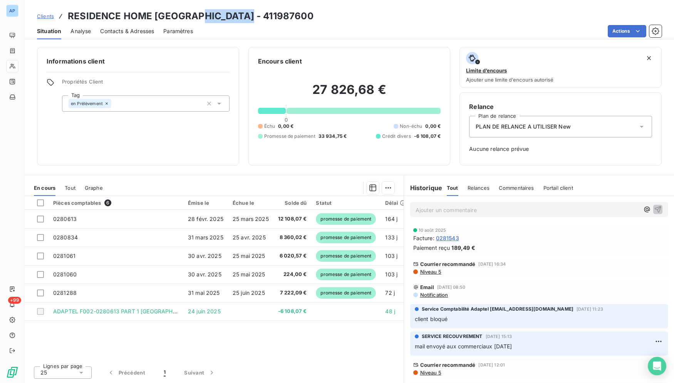
click at [477, 22] on div "Clients RESIDENCE HOME PARIS - 411987600" at bounding box center [350, 16] width 650 height 14
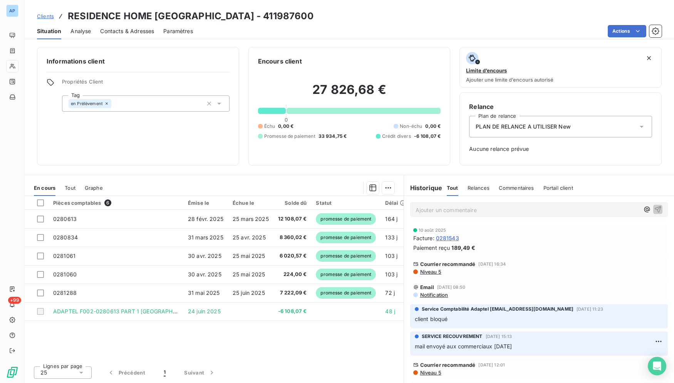
click at [477, 22] on div "Clients RESIDENCE HOME PARIS - 411987600" at bounding box center [350, 16] width 650 height 14
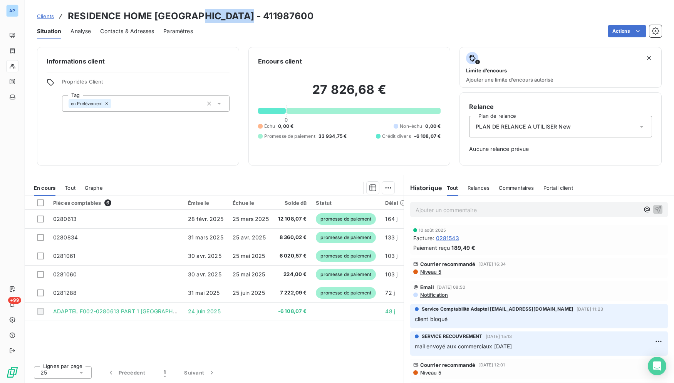
click at [477, 22] on div "Clients RESIDENCE HOME PARIS - 411987600" at bounding box center [350, 16] width 650 height 14
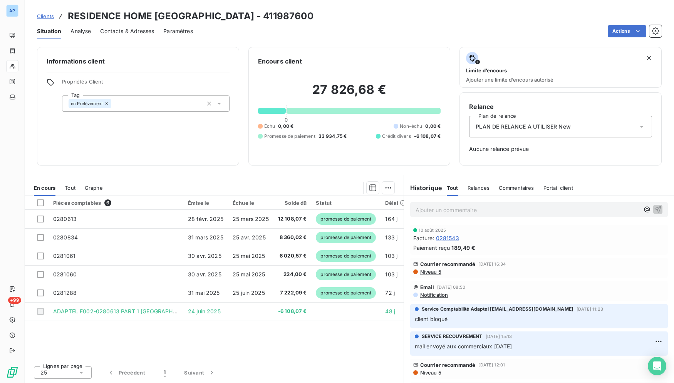
click at [477, 22] on div "Clients RESIDENCE HOME PARIS - 411987600" at bounding box center [350, 16] width 650 height 14
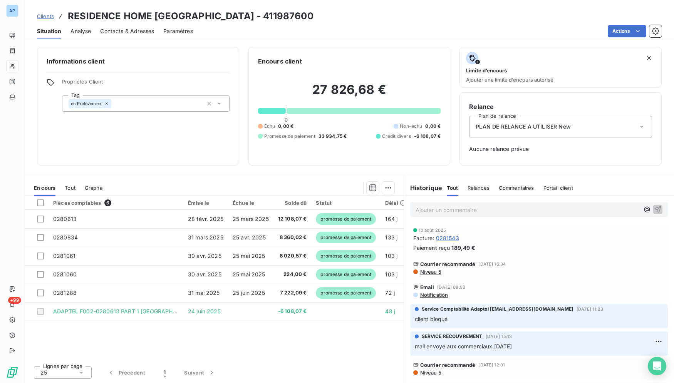
click at [477, 22] on div "Clients RESIDENCE HOME PARIS - 411987600" at bounding box center [350, 16] width 650 height 14
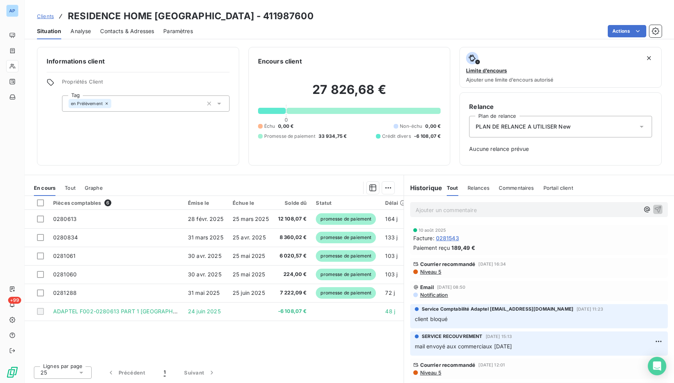
click at [477, 22] on div "Clients RESIDENCE HOME PARIS - 411987600" at bounding box center [350, 16] width 650 height 14
click at [485, 26] on div "Actions" at bounding box center [432, 31] width 460 height 12
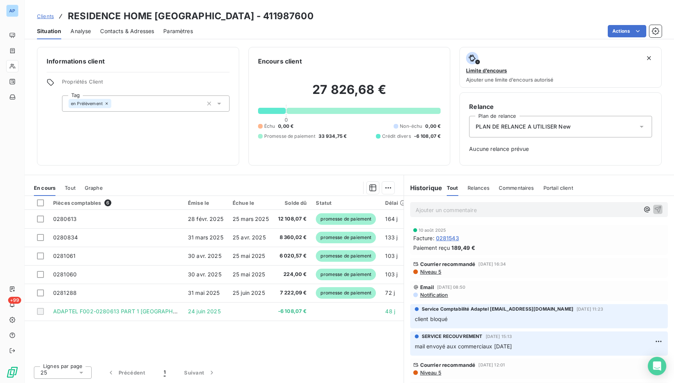
click at [398, 4] on div "Clients RESIDENCE HOME PARIS - 411987600 Situation Analyse Contacts & Adresses …" at bounding box center [350, 19] width 650 height 39
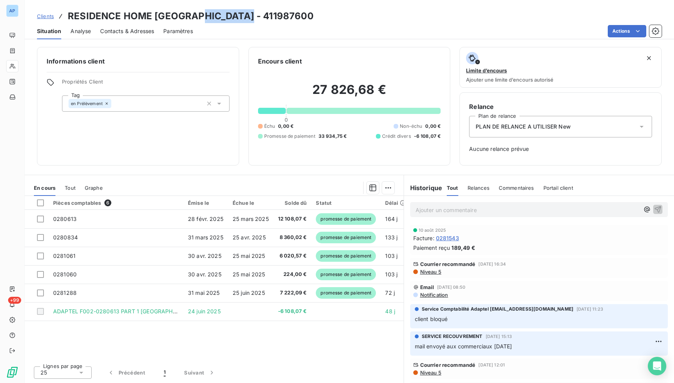
click at [398, 4] on div "Clients RESIDENCE HOME PARIS - 411987600 Situation Analyse Contacts & Adresses …" at bounding box center [350, 19] width 650 height 39
click at [490, 35] on div "Actions" at bounding box center [432, 31] width 460 height 12
click at [427, 85] on h2 "27 826,68 €" at bounding box center [349, 93] width 183 height 23
click at [488, 113] on div "Relance Plan de relance PLAN DE RELANCE A UTILISER New Aucune relance prévue" at bounding box center [560, 129] width 183 height 54
click at [447, 97] on div "Encours client 27 826,68 € 0 Échu 0,00 € Non-échu 0,00 € Promesse de paiement 3…" at bounding box center [350, 106] width 202 height 119
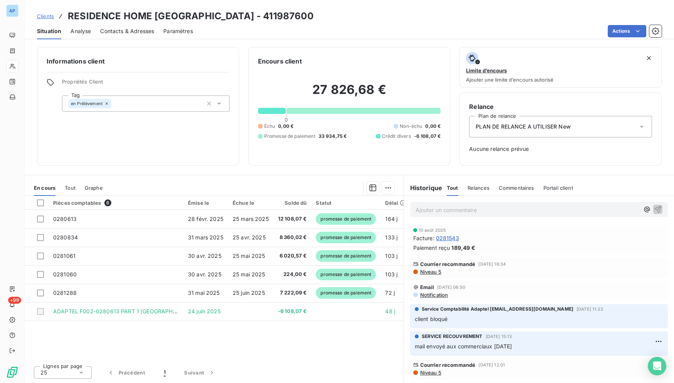
click at [637, 201] on div "Ajouter un commentaire ﻿" at bounding box center [539, 209] width 270 height 27
click at [636, 198] on div "Ajouter un commentaire ﻿" at bounding box center [539, 209] width 270 height 27
click at [522, 92] on div "Limite d’encours Ajouter une limite d’encours autorisé Relance Plan de relance …" at bounding box center [561, 106] width 202 height 119
click at [584, 22] on div "Clients RESIDENCE HOME PARIS - 411987600" at bounding box center [350, 16] width 650 height 14
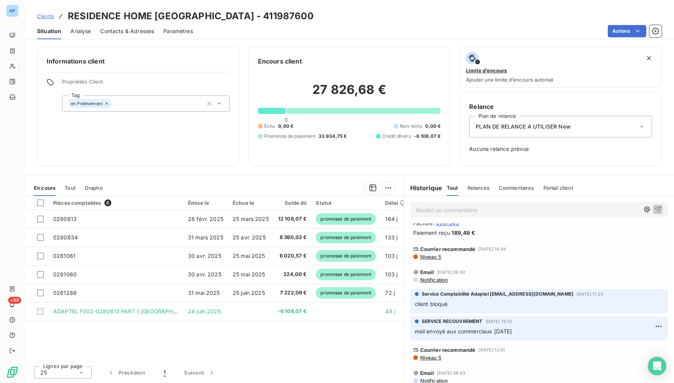
scroll to position [8, 0]
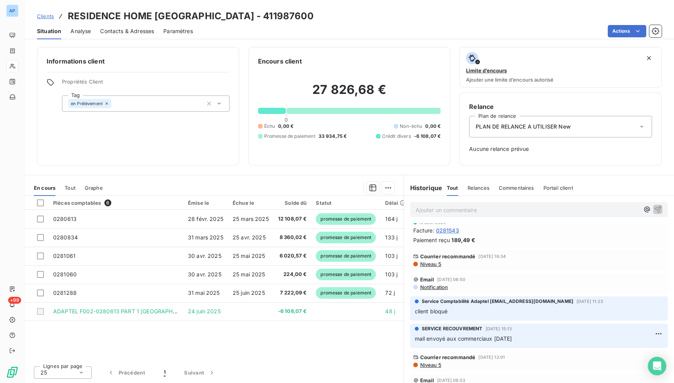
click at [230, 172] on div "Informations client Propriétés Client Tag en Prélèvement Encours client 27 826,…" at bounding box center [350, 212] width 650 height 341
click at [253, 16] on div "Clients RESIDENCE HOME PARIS - 411987600" at bounding box center [350, 16] width 650 height 14
click at [553, 25] on div "Actions" at bounding box center [432, 31] width 460 height 12
click at [553, 23] on div "Situation Analyse Contacts & Adresses Paramètres Actions" at bounding box center [350, 31] width 650 height 16
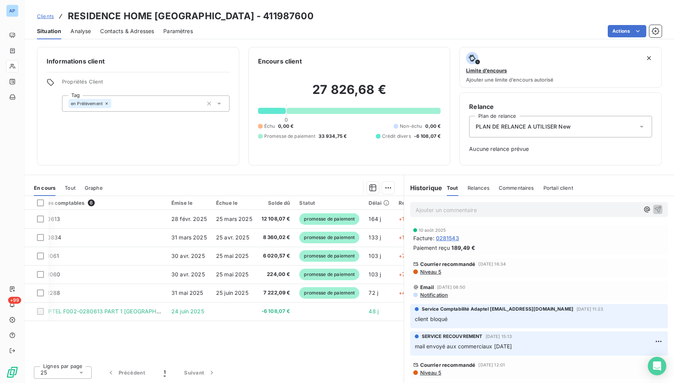
scroll to position [0, 0]
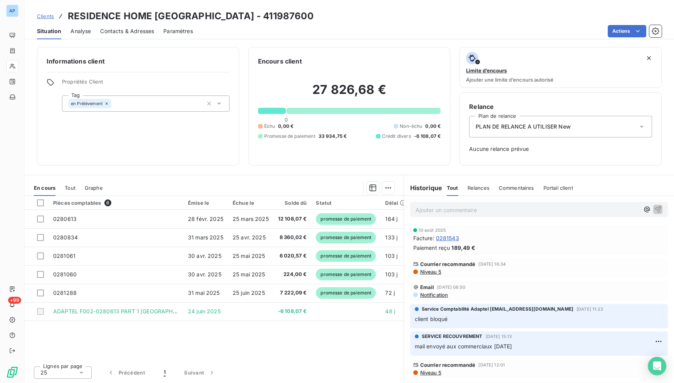
click at [275, 18] on div "Clients RESIDENCE HOME PARIS - 411987600" at bounding box center [350, 16] width 650 height 14
